Goal: Register for event/course

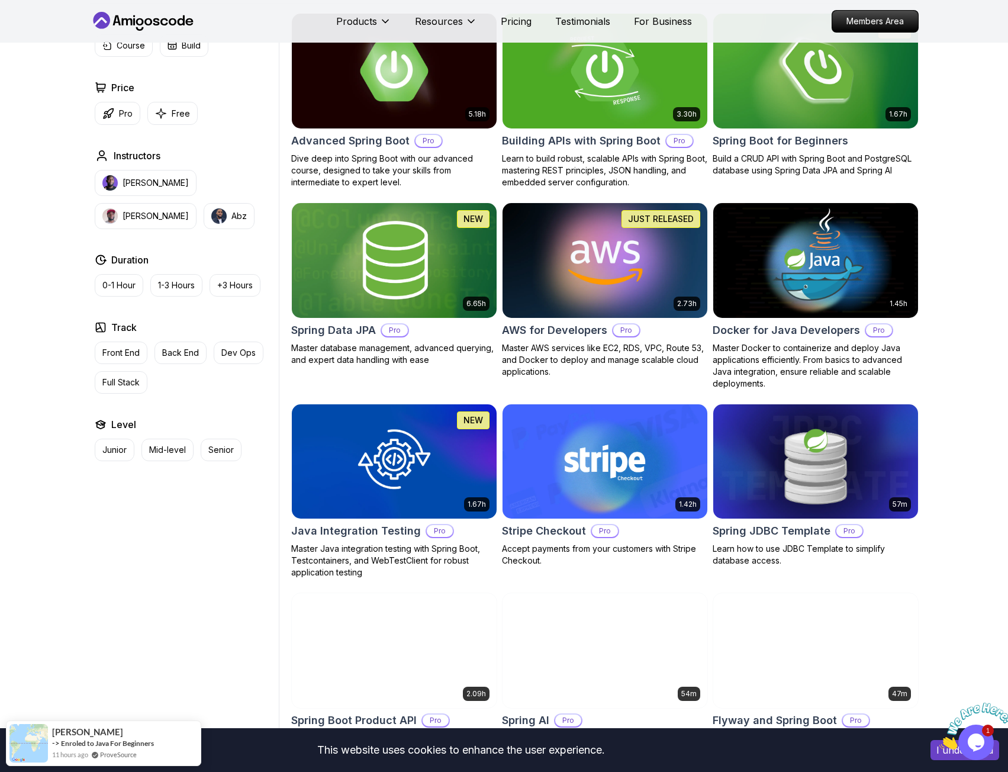
scroll to position [355, 0]
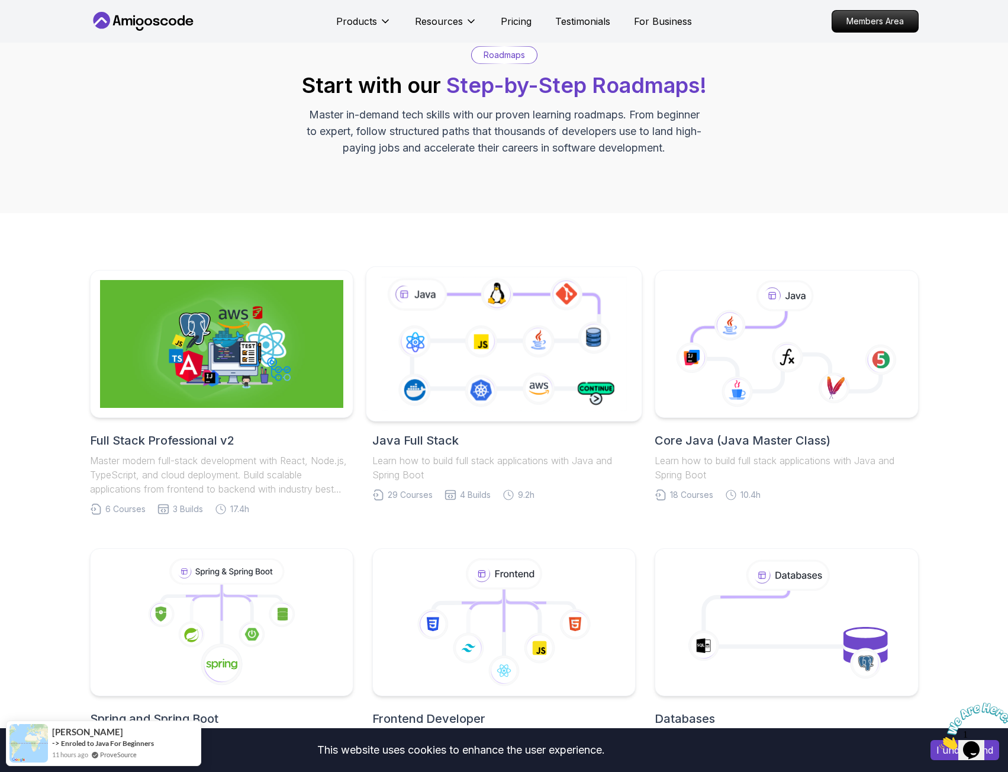
scroll to position [178, 0]
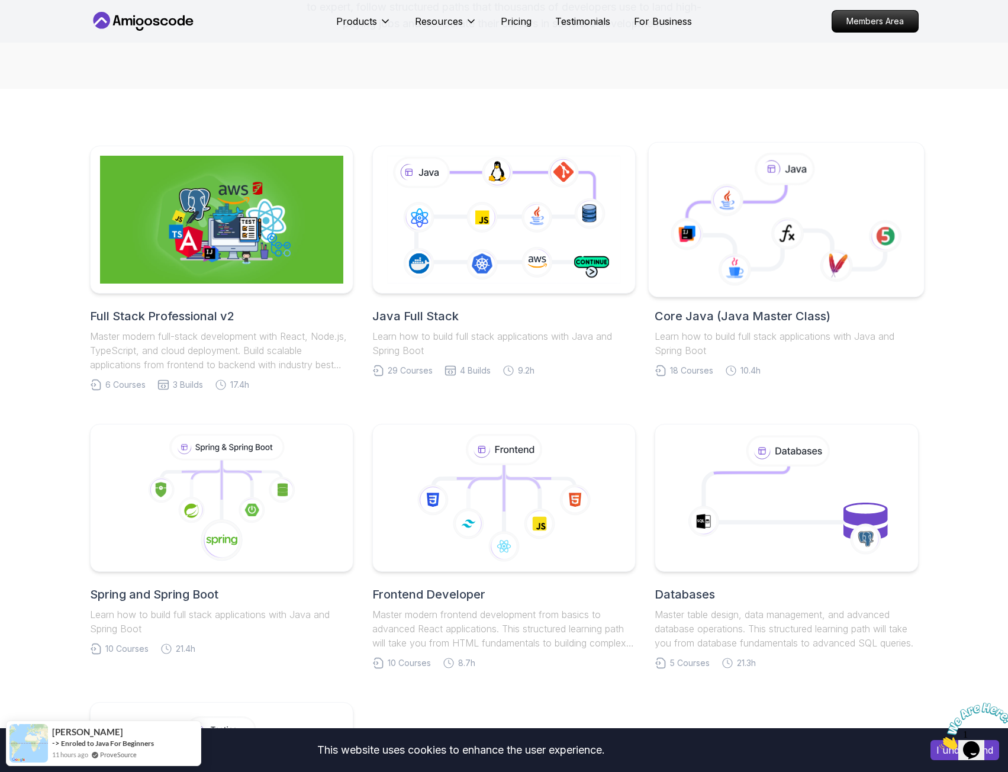
click at [818, 215] on icon at bounding box center [786, 227] width 198 height 84
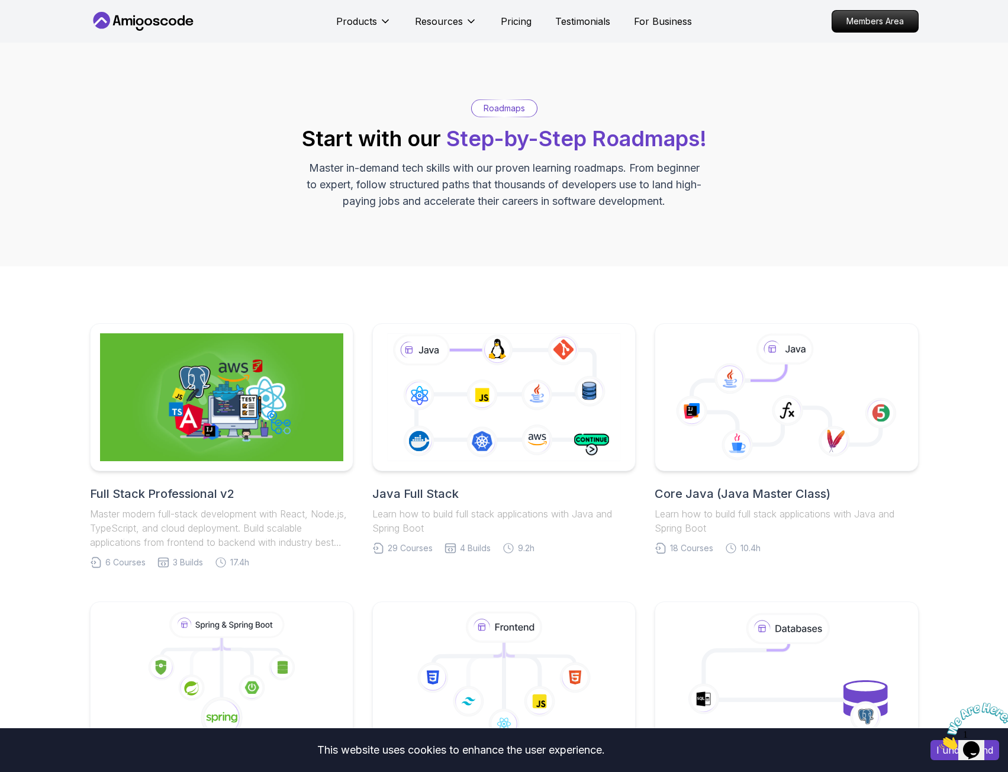
scroll to position [178, 0]
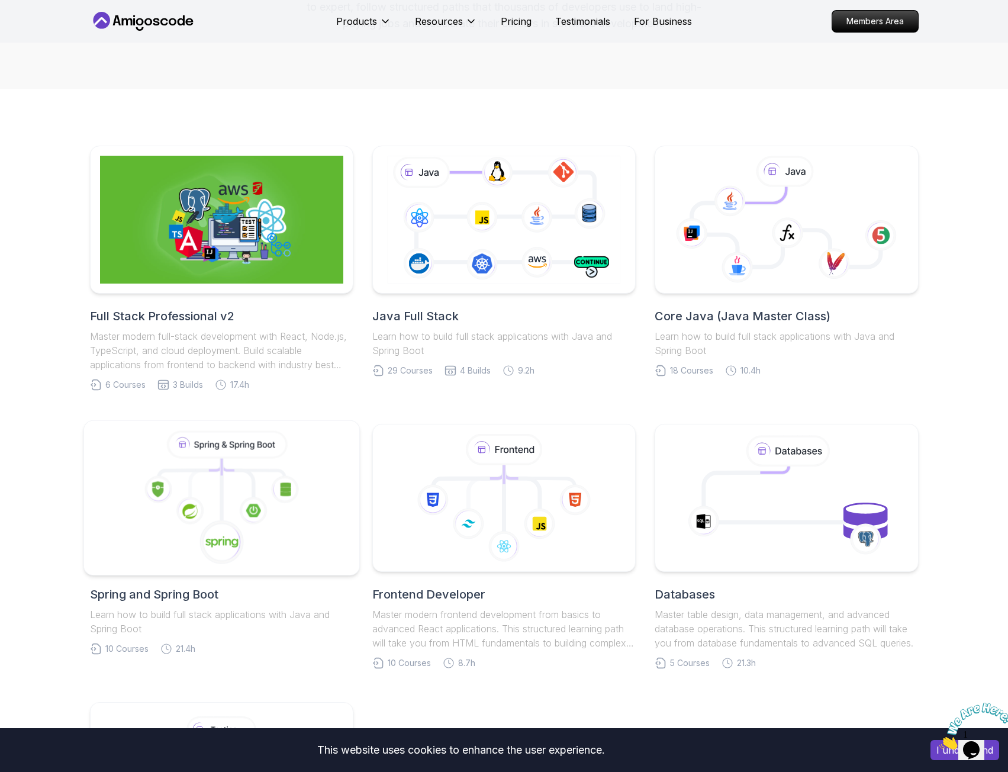
click at [271, 506] on icon at bounding box center [221, 498] width 256 height 134
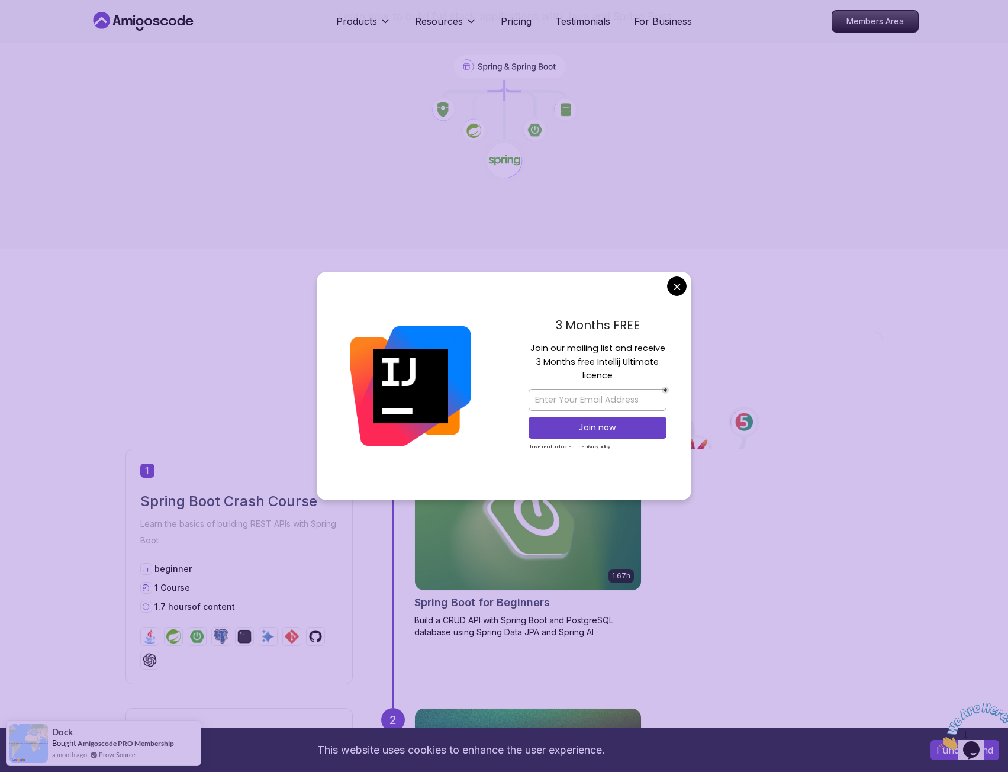
scroll to position [296, 0]
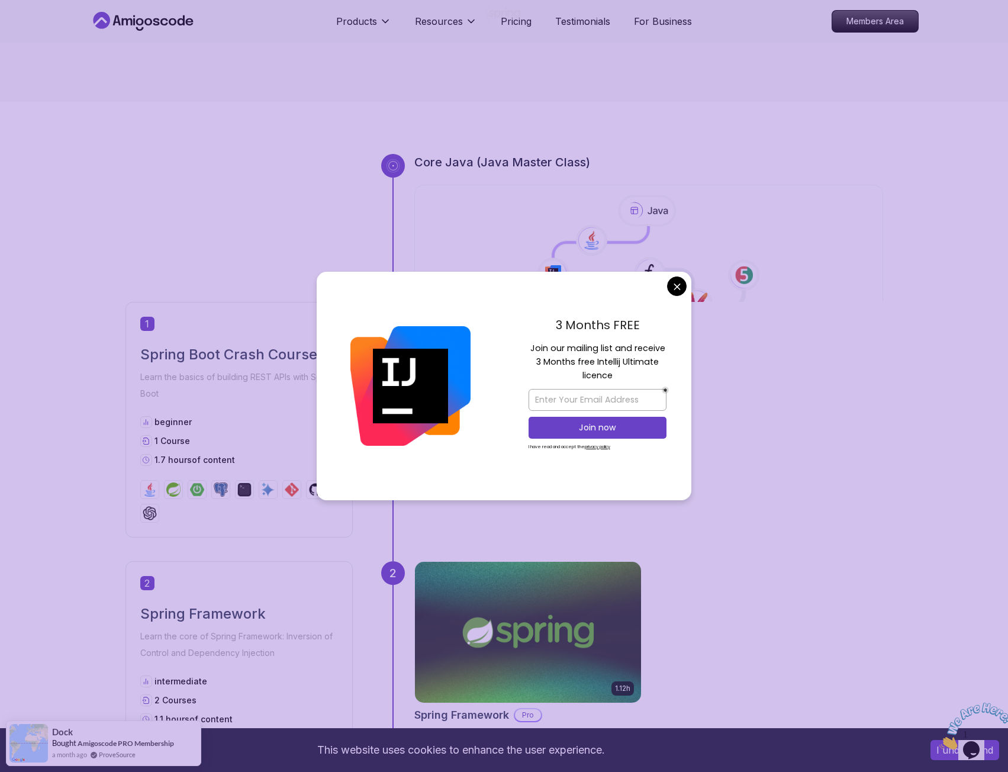
drag, startPoint x: 677, startPoint y: 285, endPoint x: 652, endPoint y: 300, distance: 28.9
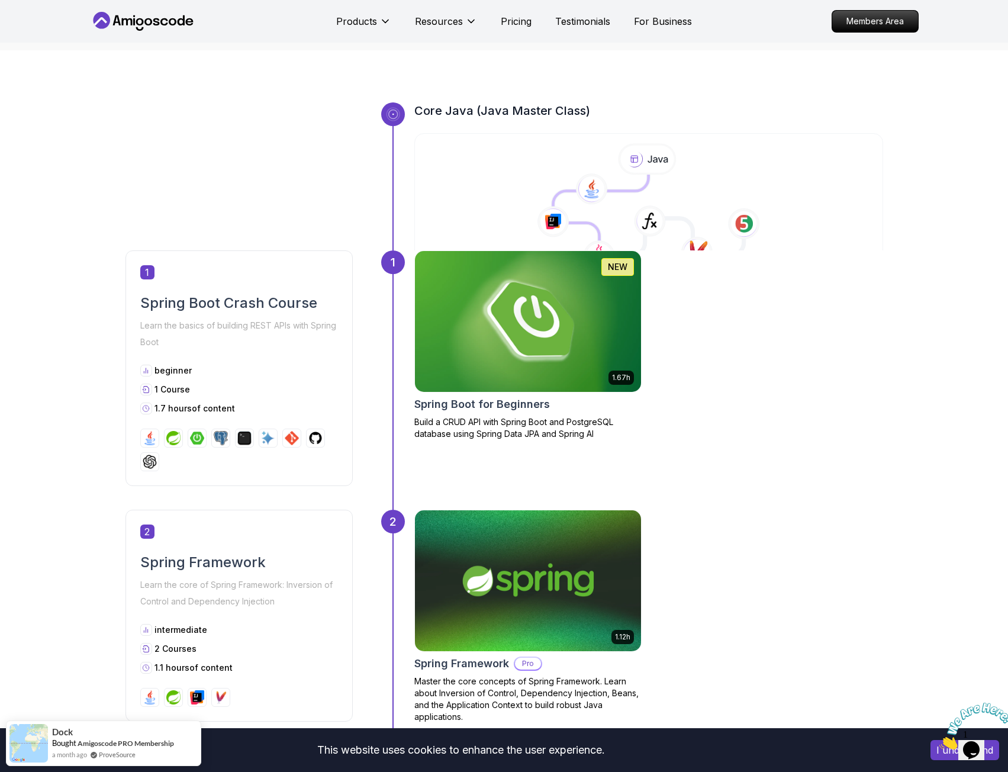
scroll to position [355, 0]
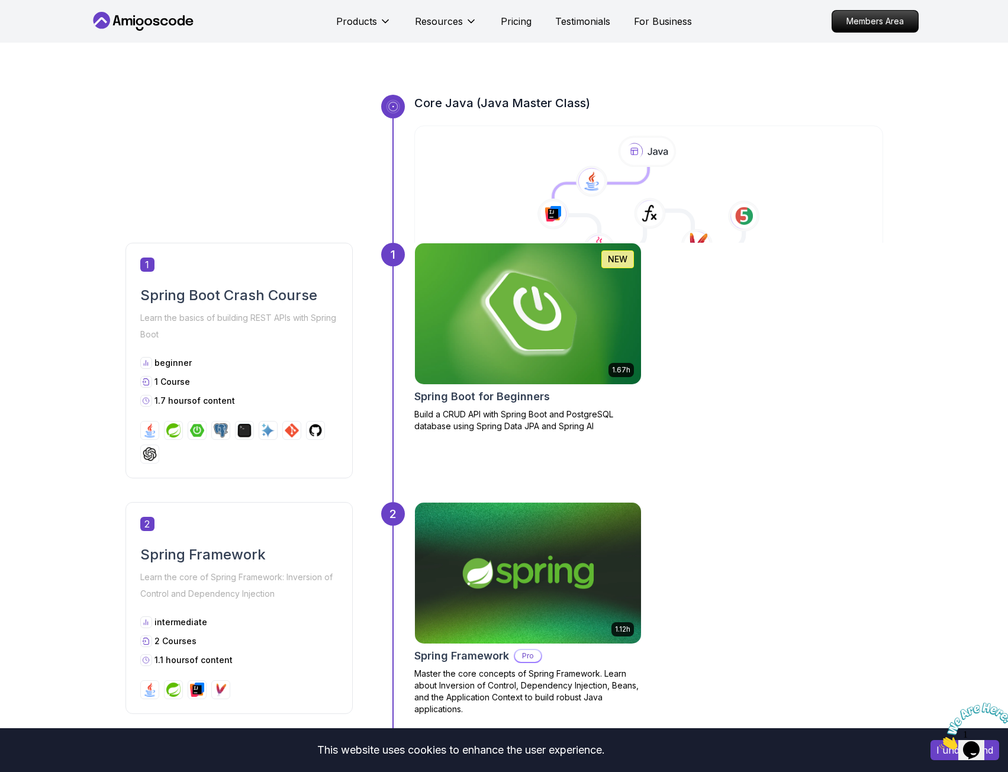
click at [487, 302] on img at bounding box center [527, 314] width 237 height 148
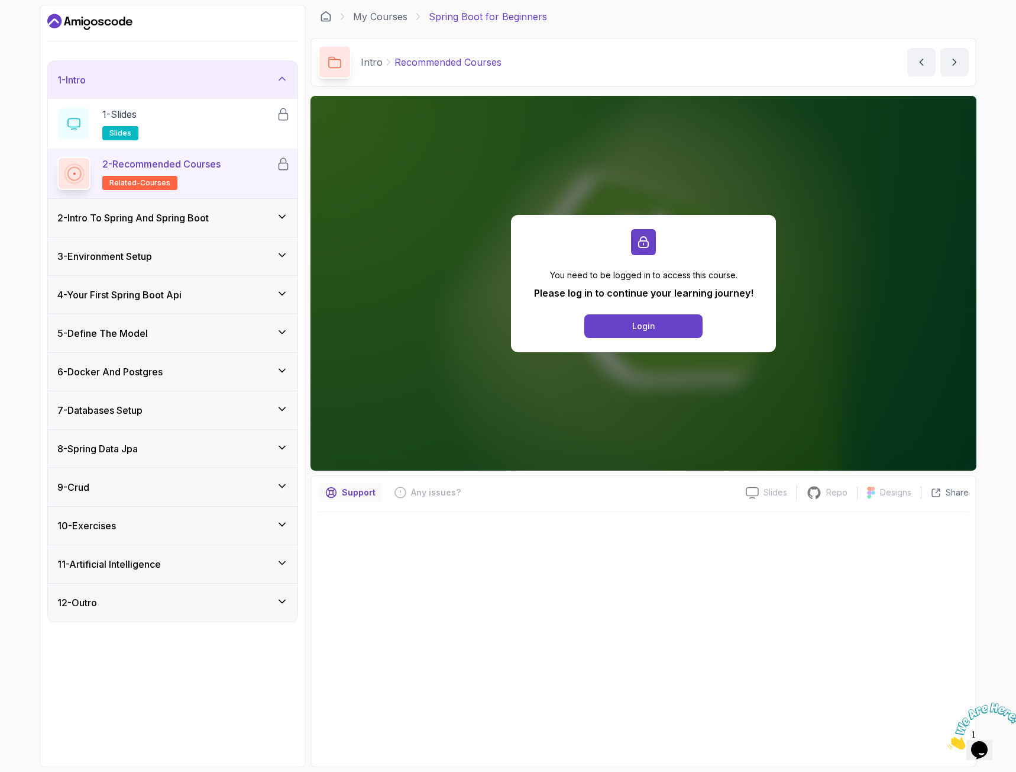
click at [347, 489] on p "Support" at bounding box center [359, 492] width 34 height 12
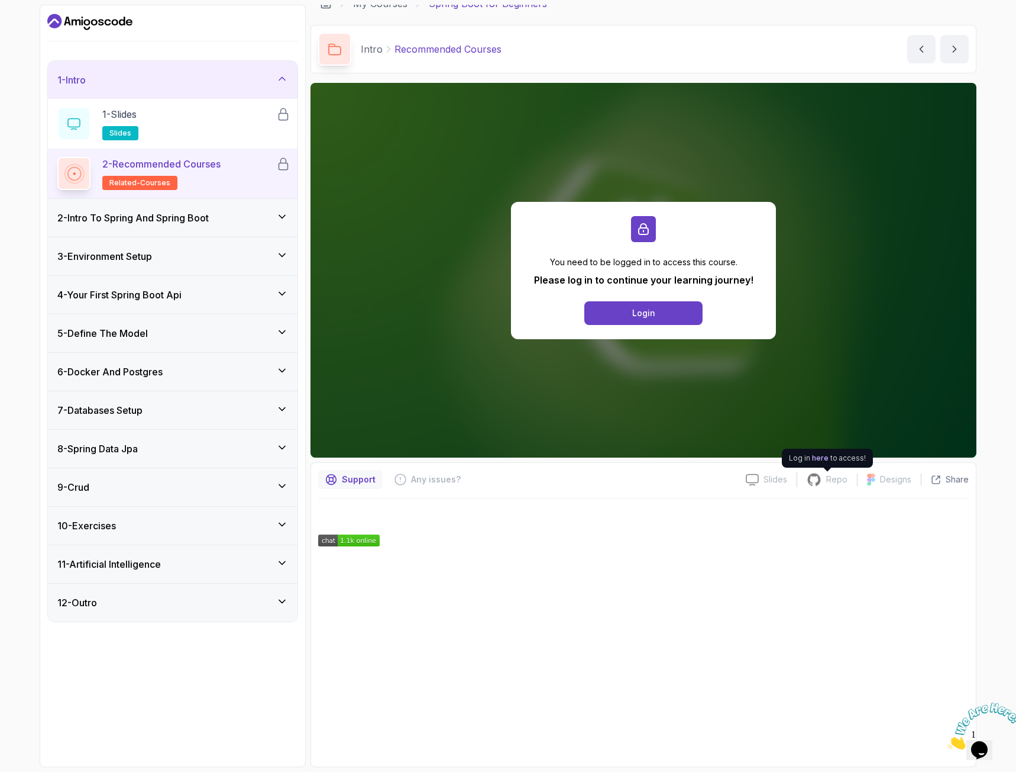
click at [821, 479] on icon at bounding box center [814, 479] width 13 height 12
click at [666, 320] on button "Login" at bounding box center [644, 313] width 118 height 24
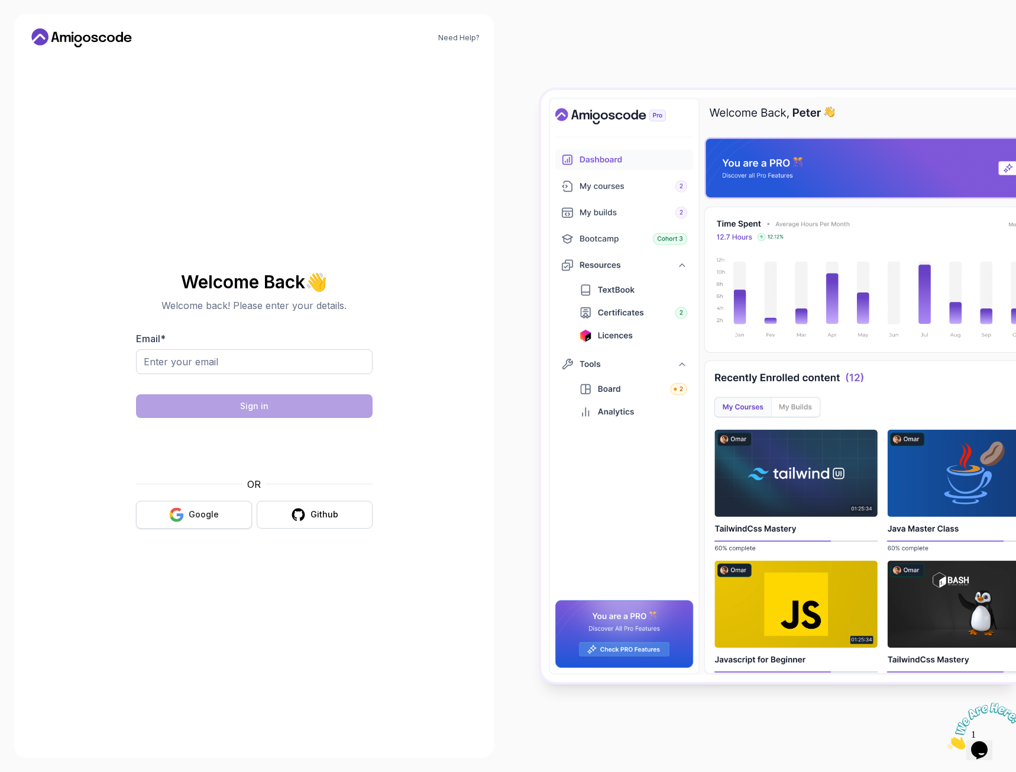
click at [215, 523] on button "Google" at bounding box center [194, 515] width 116 height 28
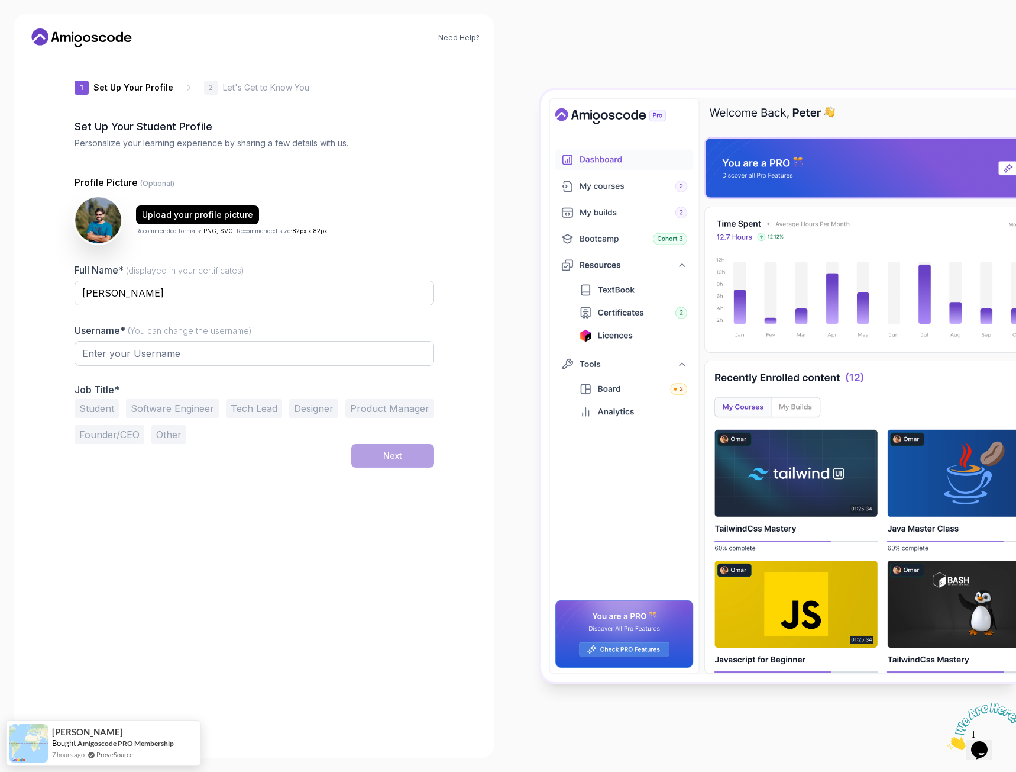
type input "zestybadgera8850"
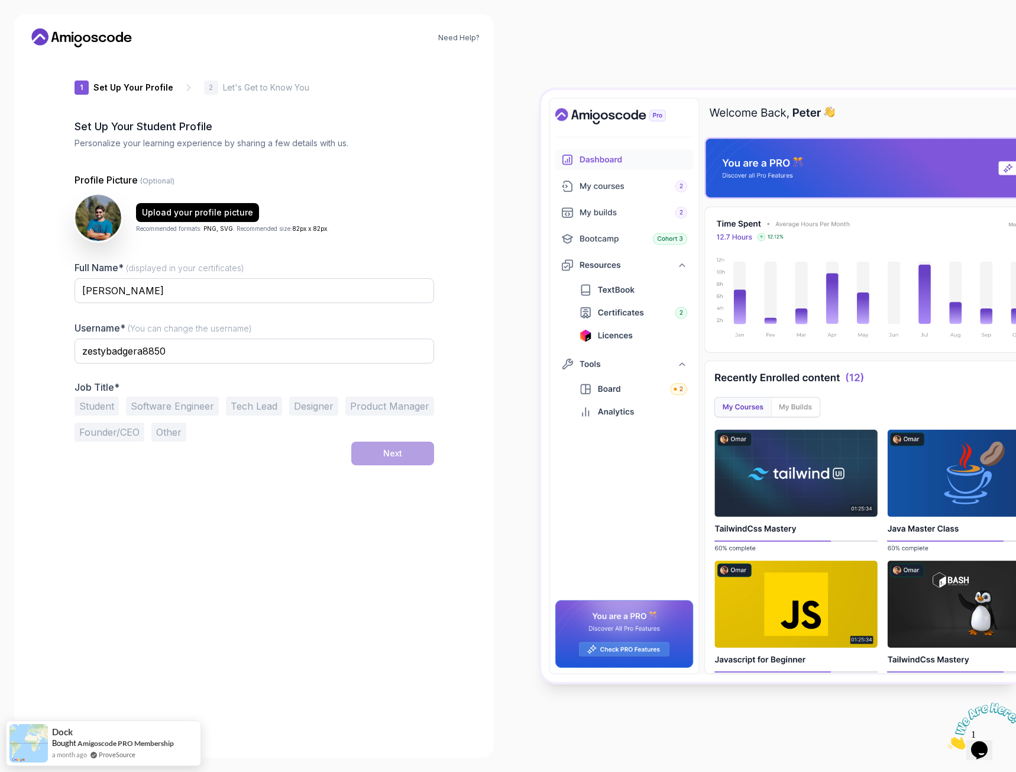
click at [208, 414] on button "Software Engineer" at bounding box center [172, 405] width 93 height 19
click at [388, 459] on div "Next" at bounding box center [392, 453] width 19 height 12
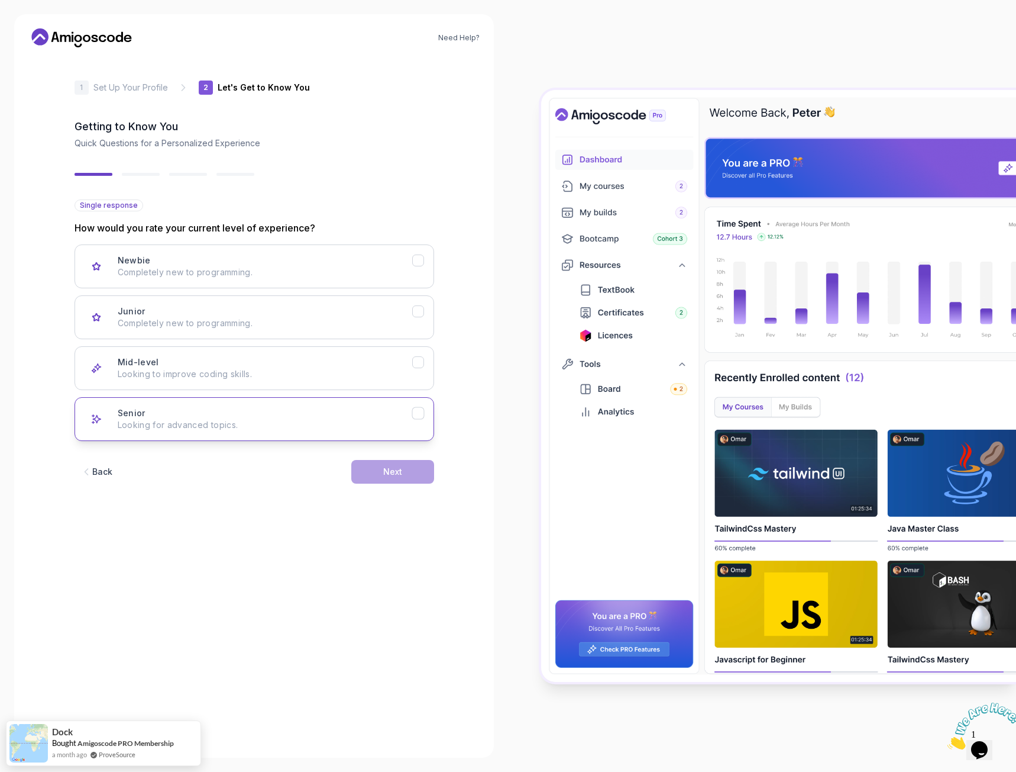
click at [384, 412] on div "Senior Looking for advanced topics." at bounding box center [265, 419] width 295 height 24
click at [394, 462] on button "Next" at bounding box center [392, 472] width 83 height 24
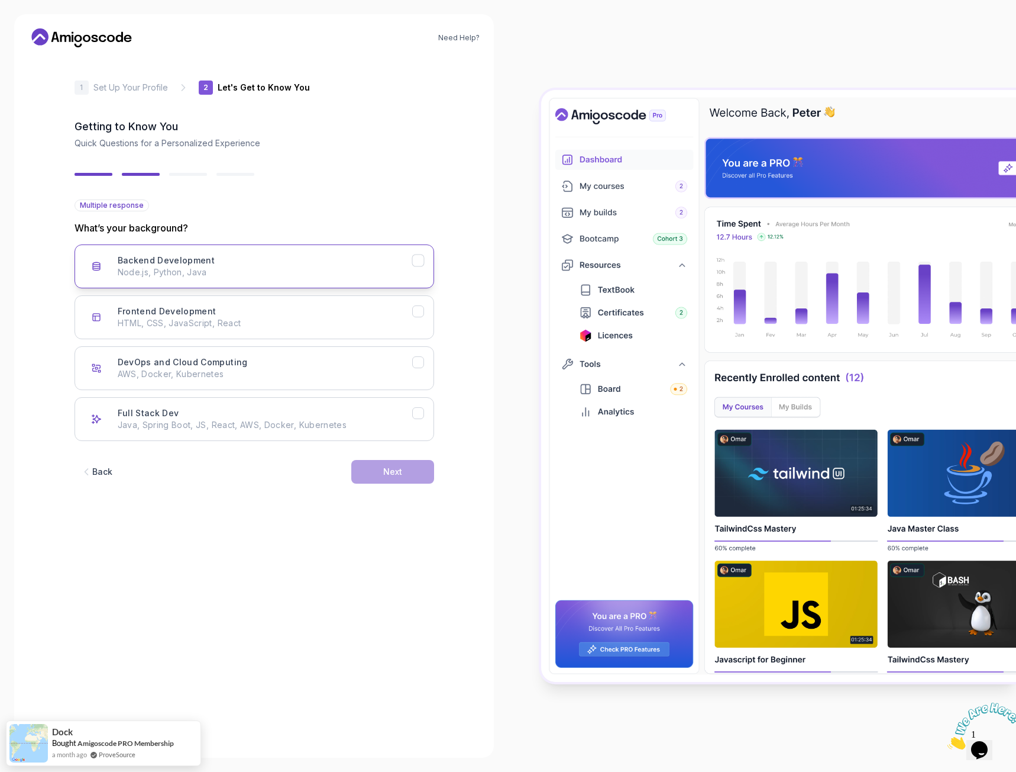
click at [330, 261] on div "Backend Development Node.js, Python, Java" at bounding box center [265, 266] width 295 height 24
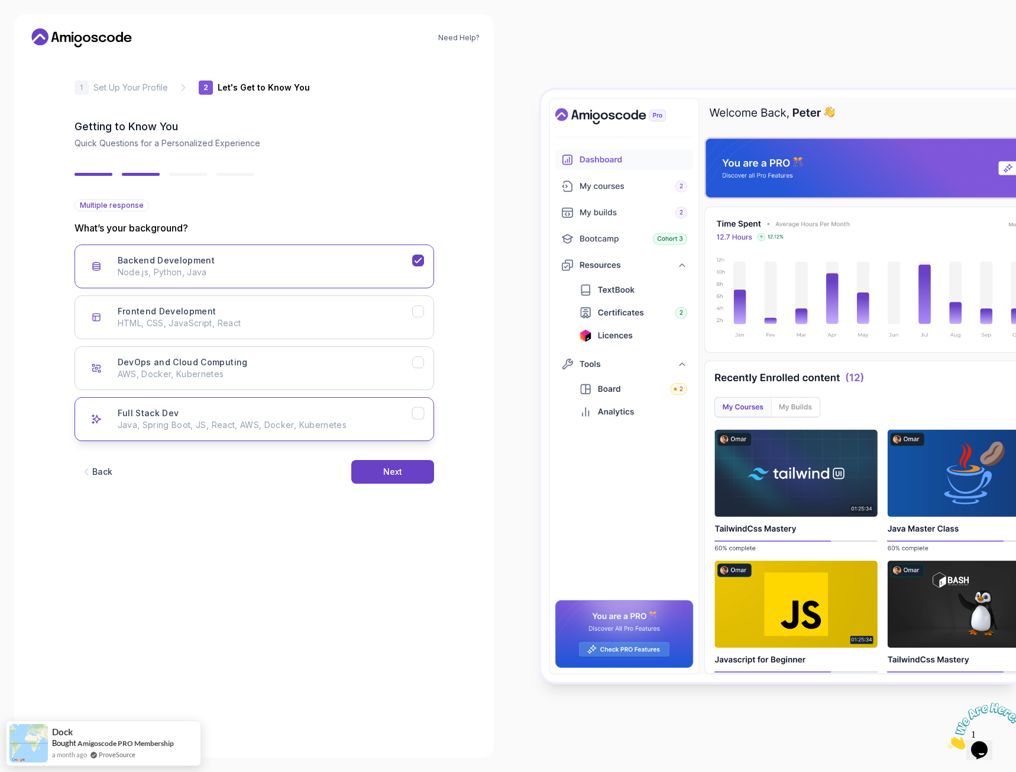
click at [382, 427] on p "Java, Spring Boot, JS, React, AWS, Docker, Kubernetes" at bounding box center [265, 425] width 295 height 12
click at [423, 412] on icon "Full Stack Dev" at bounding box center [417, 413] width 11 height 11
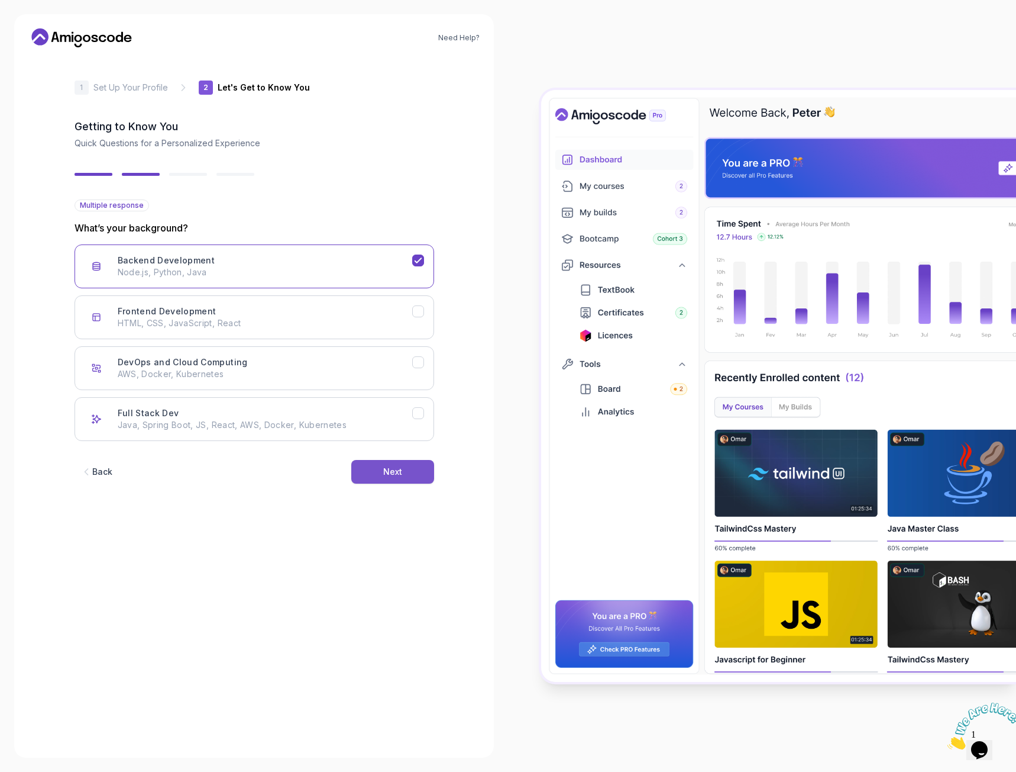
click at [401, 470] on div "Next" at bounding box center [392, 472] width 19 height 12
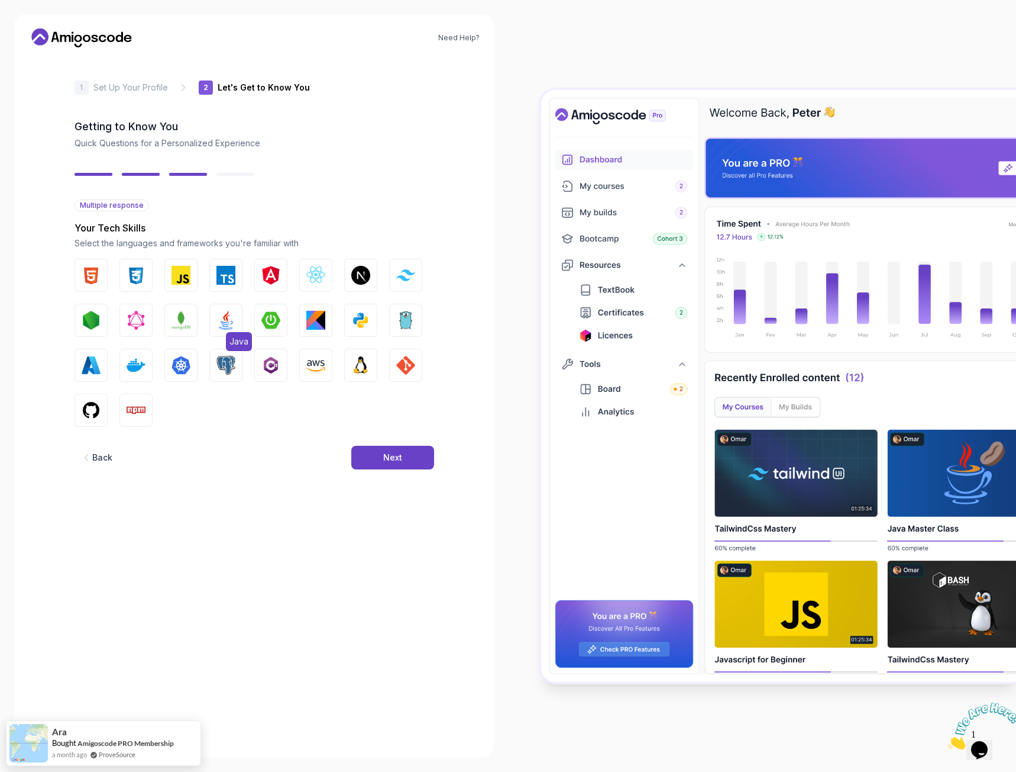
click at [228, 318] on img "button" at bounding box center [226, 320] width 19 height 19
click at [376, 452] on button "Next" at bounding box center [392, 458] width 83 height 24
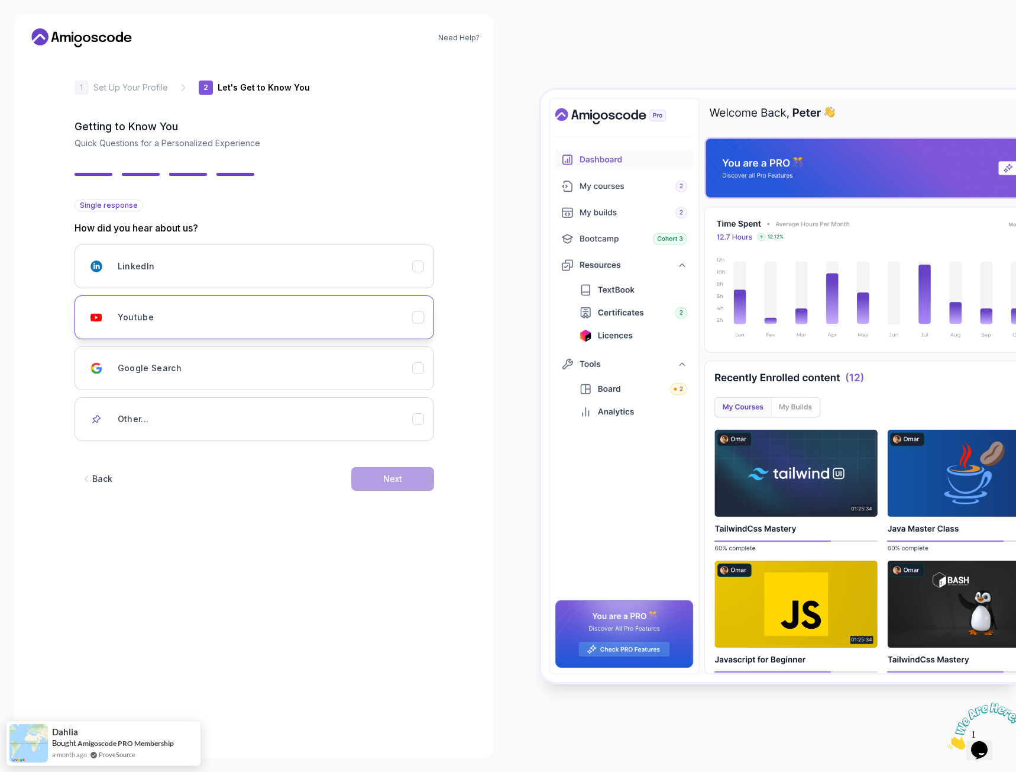
click at [272, 320] on div "Youtube" at bounding box center [265, 317] width 295 height 24
click at [407, 485] on button "Next" at bounding box center [392, 479] width 83 height 24
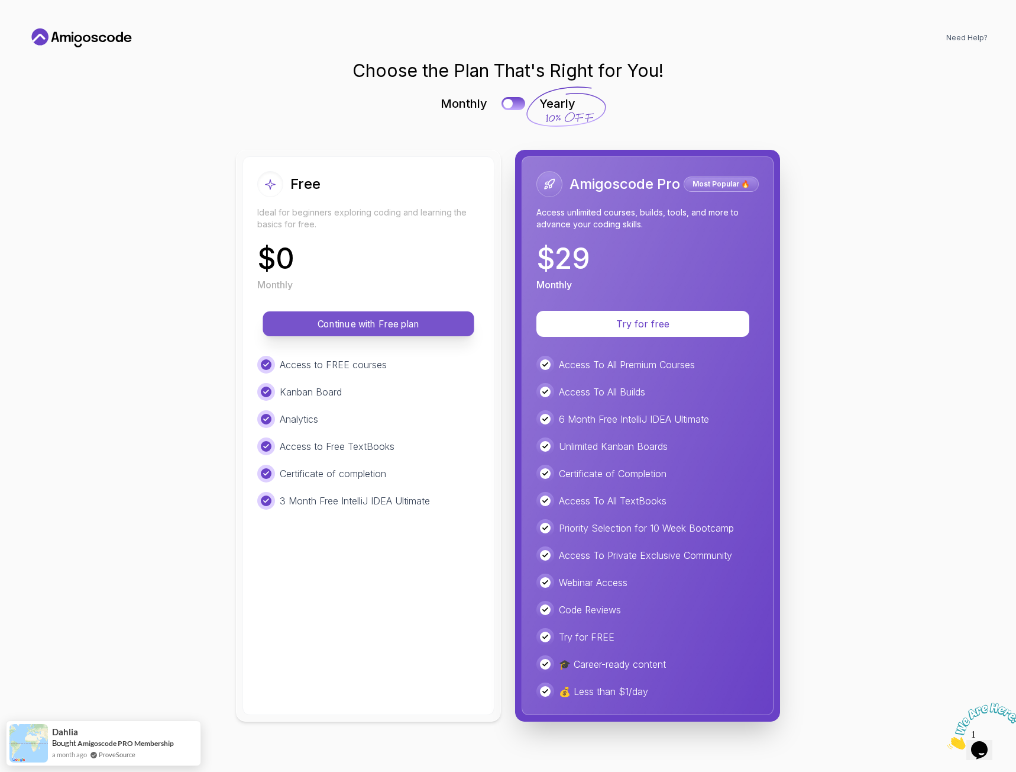
click at [404, 320] on p "Continue with Free plan" at bounding box center [368, 324] width 185 height 14
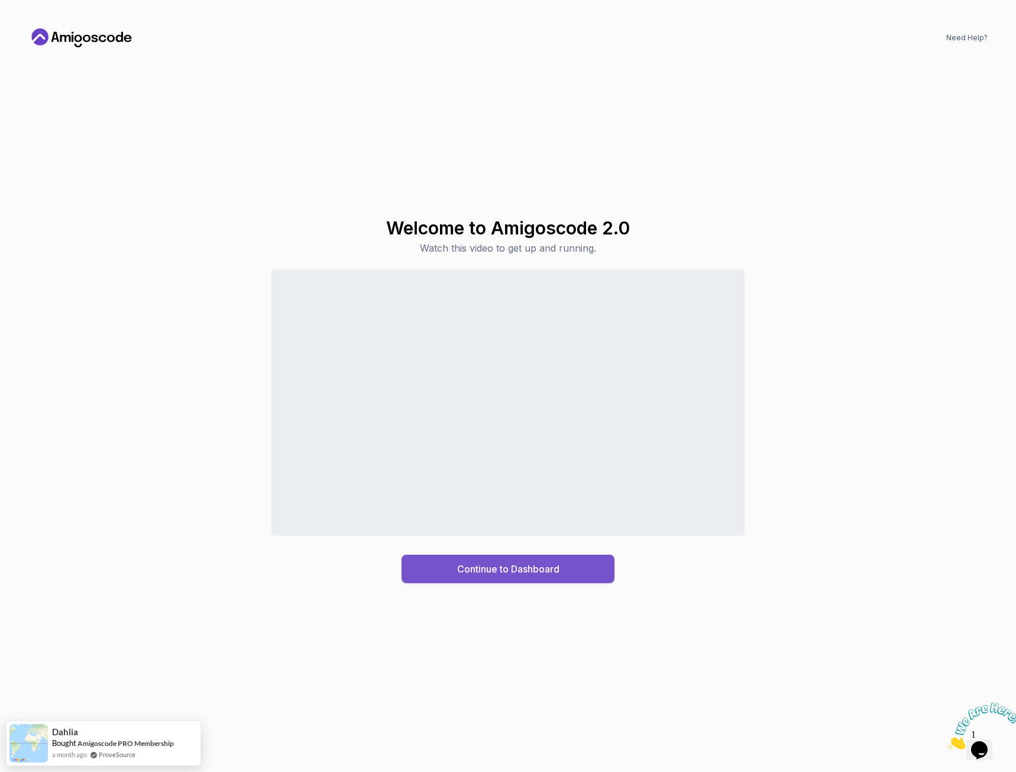
click at [486, 574] on div "Continue to Dashboard" at bounding box center [508, 568] width 102 height 14
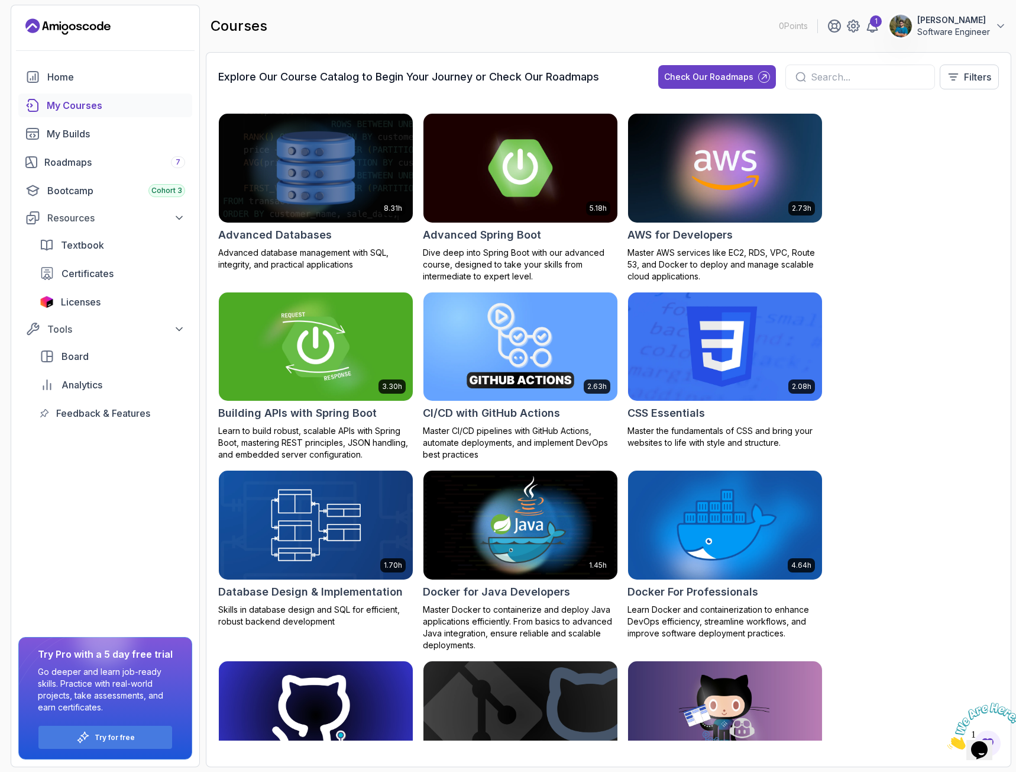
click at [332, 364] on img at bounding box center [316, 346] width 204 height 114
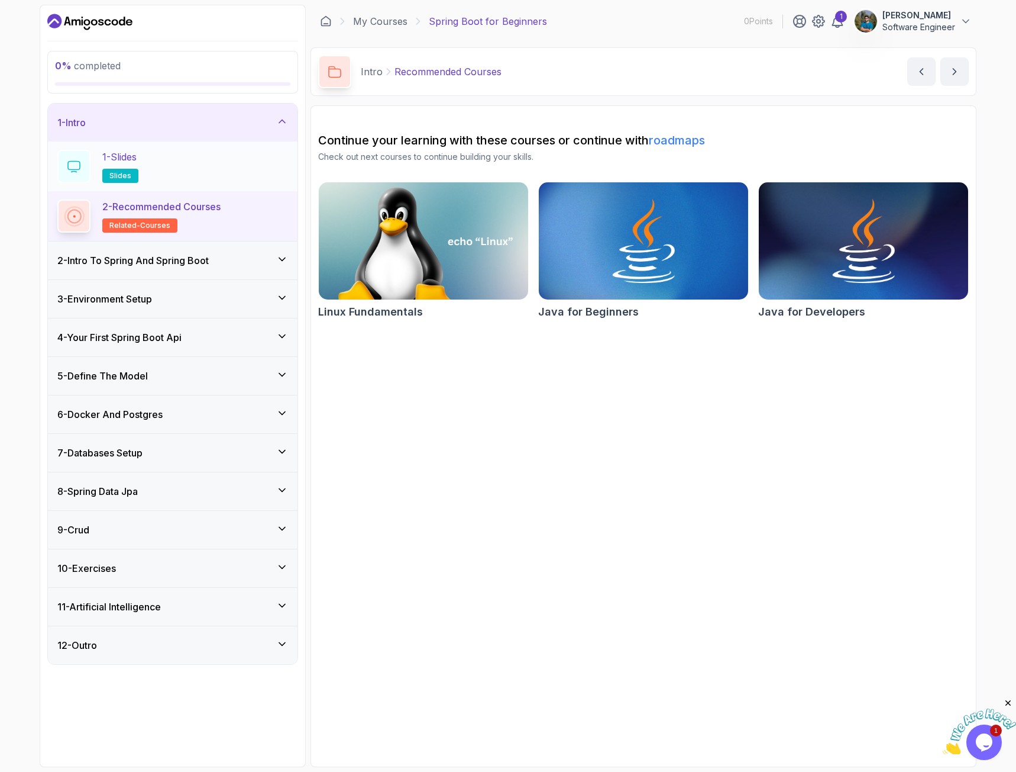
click at [217, 172] on div "1 - Slides slides" at bounding box center [172, 166] width 231 height 33
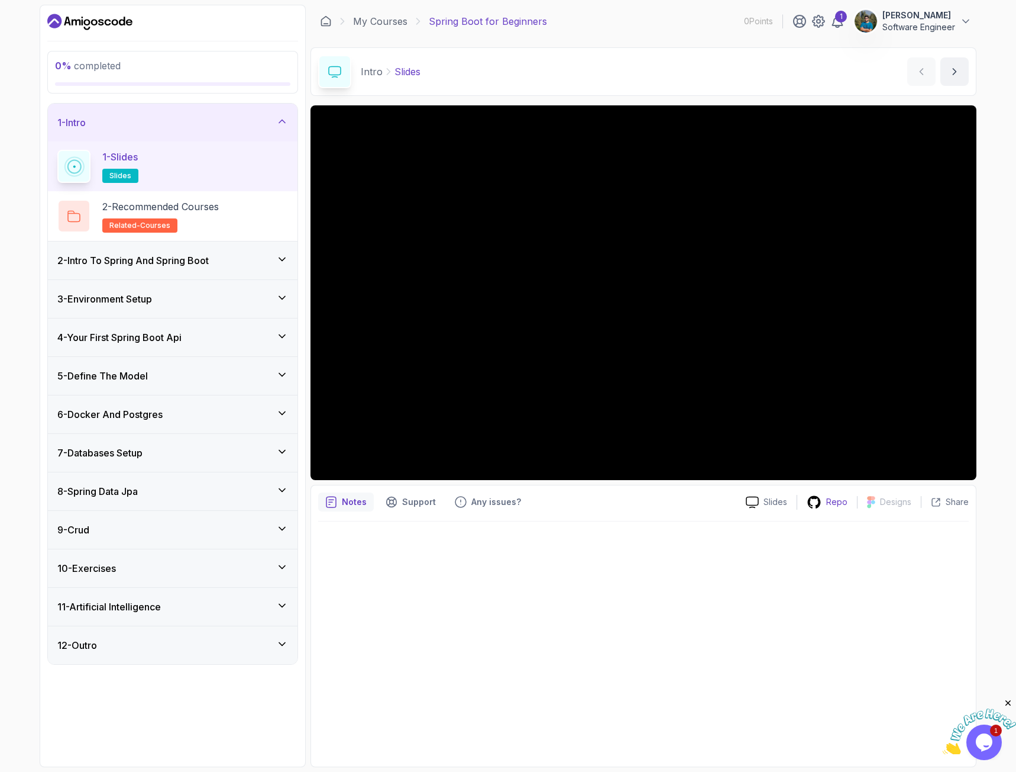
click at [821, 499] on icon at bounding box center [814, 501] width 13 height 12
